Goal: Manage account settings

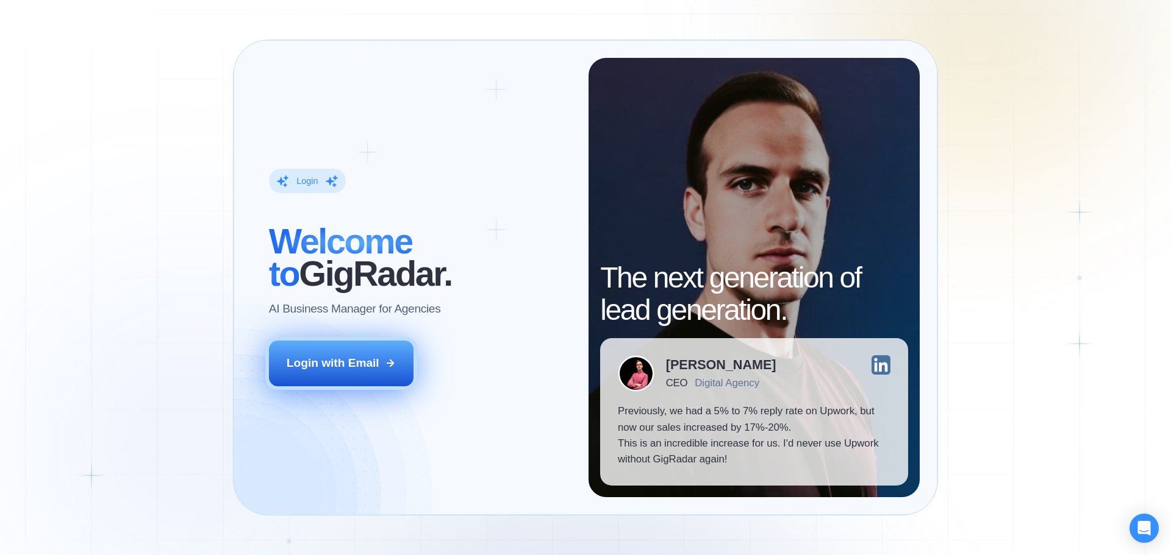
click at [313, 362] on div "Login with Email" at bounding box center [333, 363] width 93 height 16
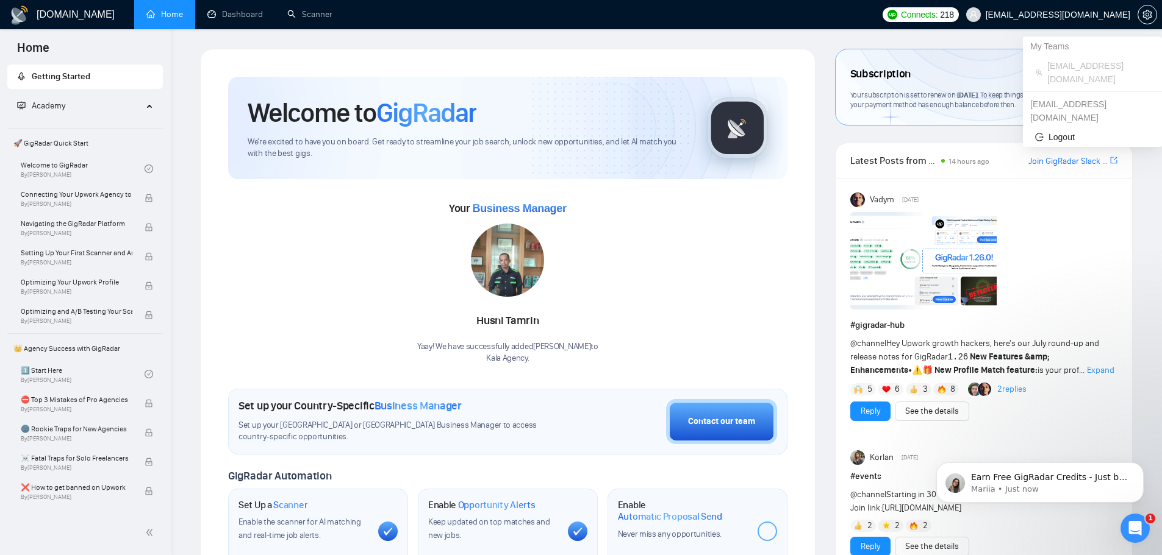
click at [1123, 15] on span "upwork@kala.agency" at bounding box center [1057, 15] width 145 height 0
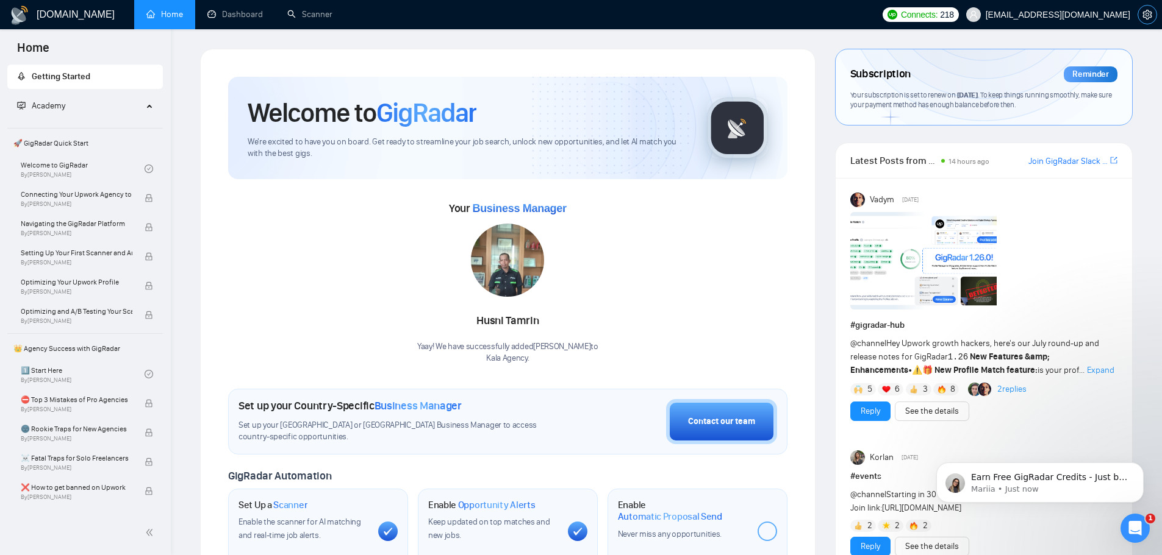
click at [1146, 7] on button "button" at bounding box center [1147, 15] width 20 height 20
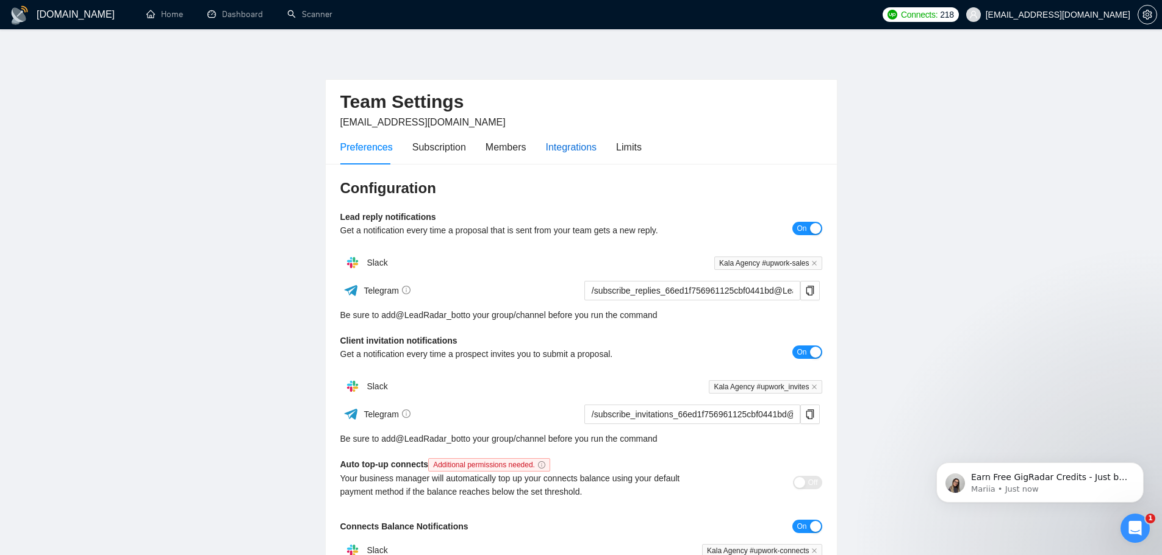
click at [563, 151] on div "Integrations" at bounding box center [571, 147] width 51 height 15
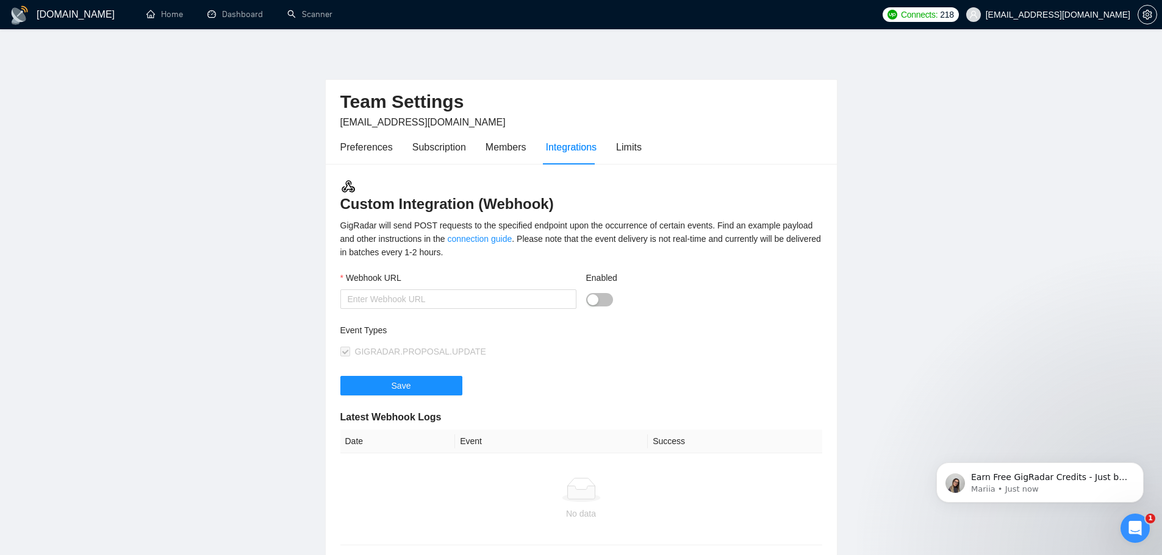
click at [473, 151] on div "Preferences Subscription Members Integrations Limits" at bounding box center [490, 147] width 301 height 35
click at [437, 152] on div "Subscription" at bounding box center [439, 147] width 54 height 15
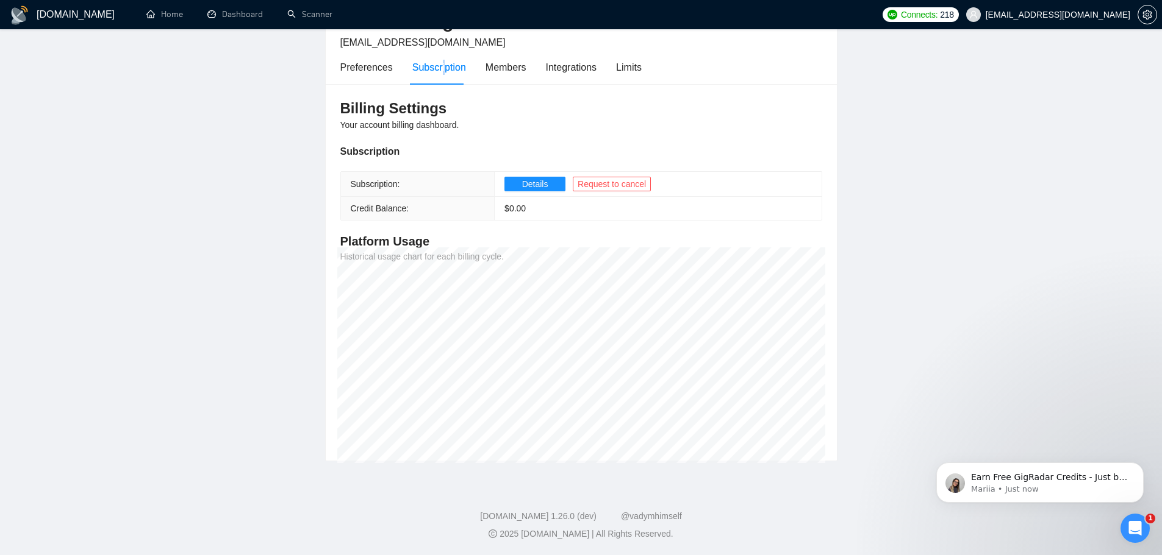
scroll to position [65, 0]
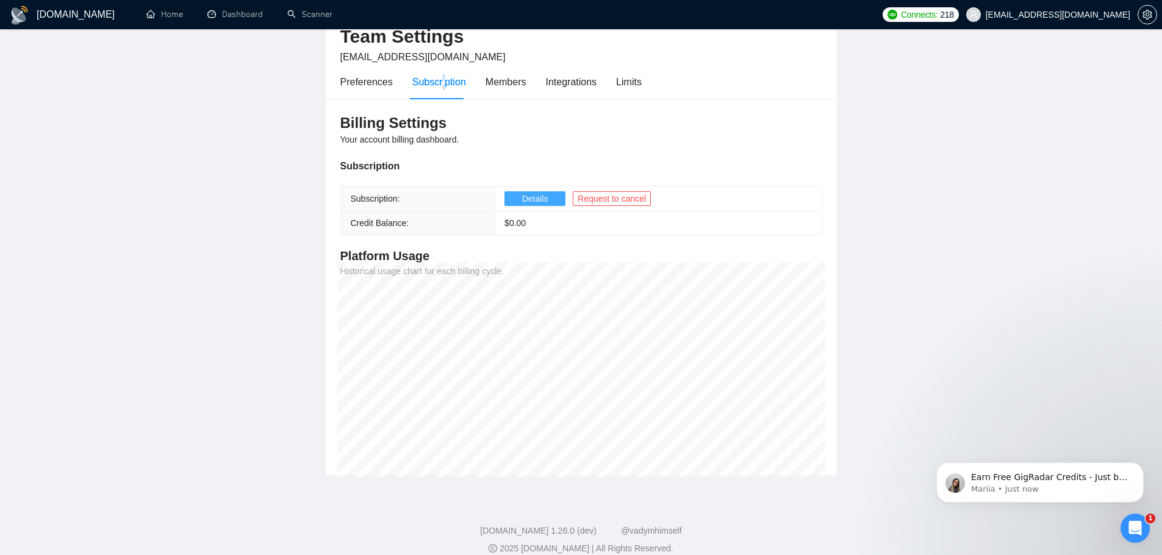
click at [540, 199] on span "Details" at bounding box center [535, 198] width 26 height 13
